Goal: Information Seeking & Learning: Learn about a topic

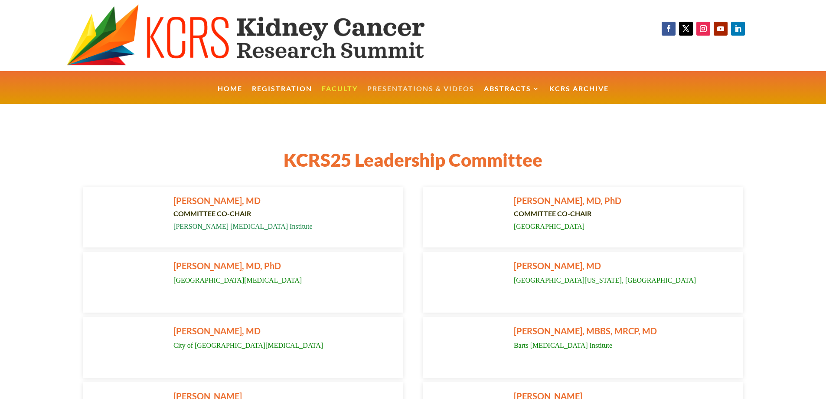
click at [384, 93] on link "Presentations & Videos" at bounding box center [420, 94] width 107 height 19
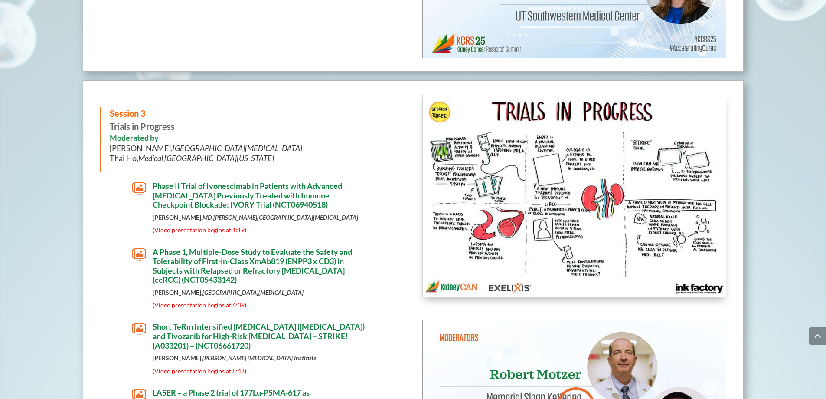
scroll to position [2220, 0]
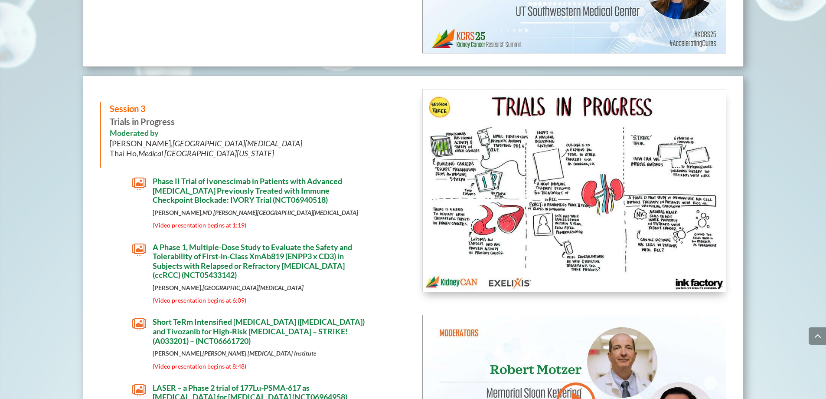
click at [172, 249] on span "A Phase 1, Multiple-Dose Study to Evaluate the Safety and Tolerability of First…" at bounding box center [253, 261] width 200 height 38
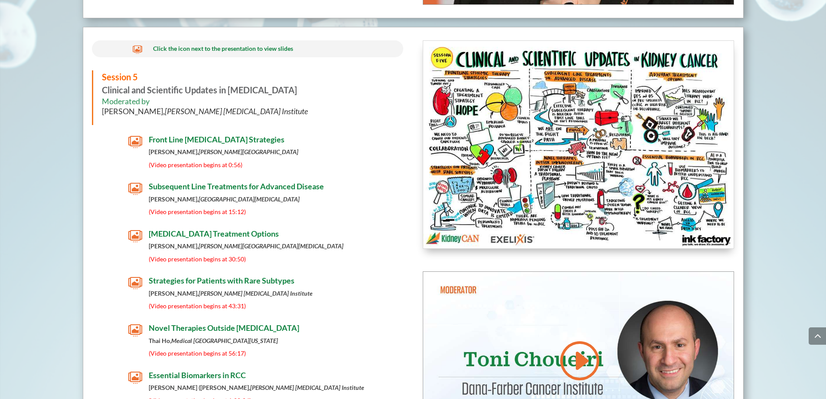
scroll to position [3678, 0]
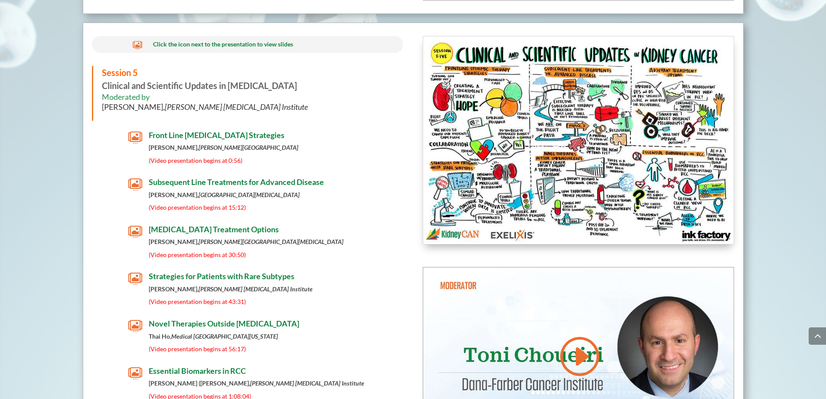
click at [233, 185] on span "Subsequent Line Treatments for Advanced Disease" at bounding box center [236, 182] width 175 height 10
